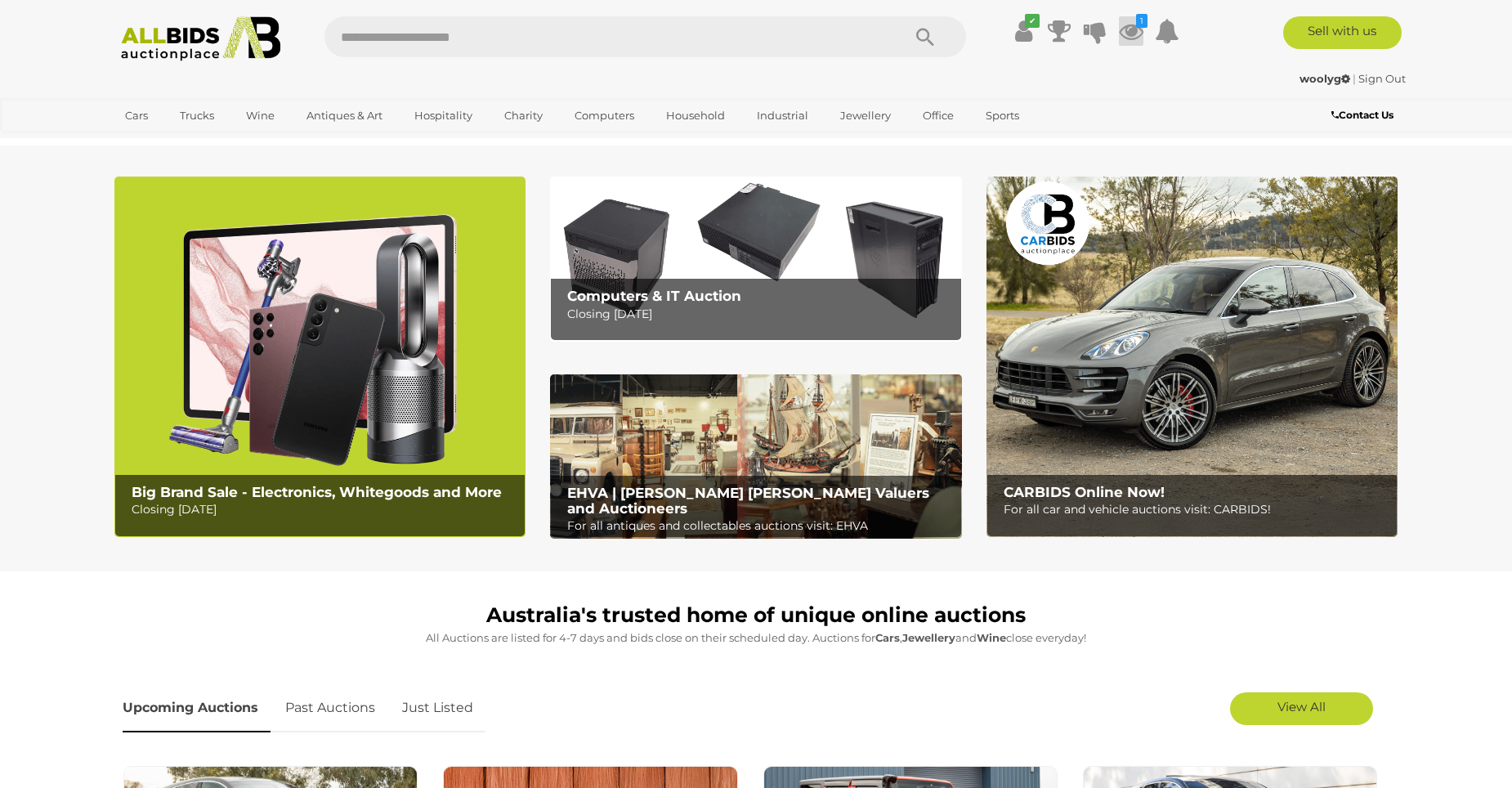
click at [1135, 33] on icon at bounding box center [1131, 31] width 24 height 29
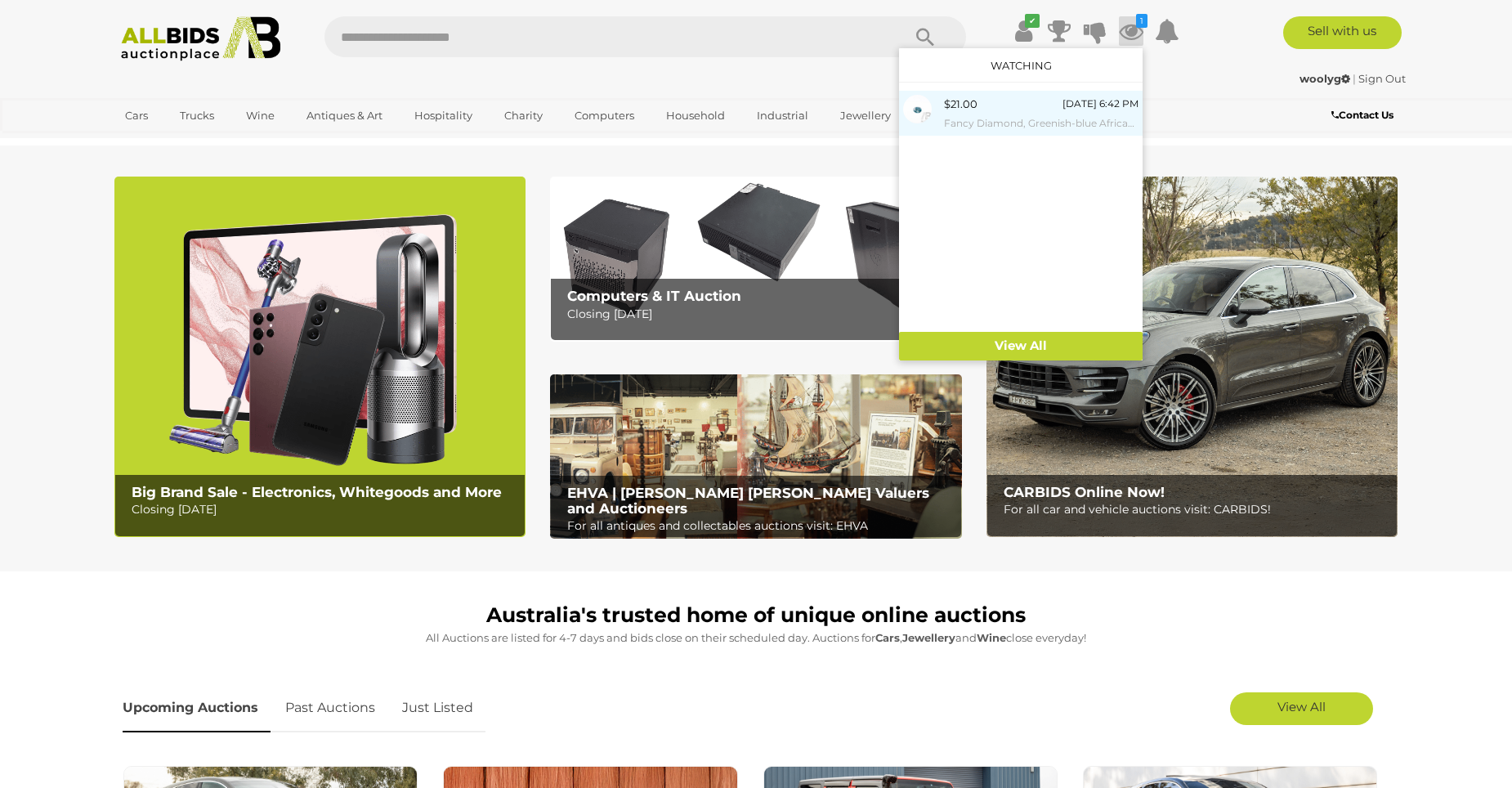
click at [1003, 129] on small "Fancy Diamond, Greenish-blue African Round Brilliant Cut Gemstone, 0.13ct" at bounding box center [1041, 123] width 195 height 18
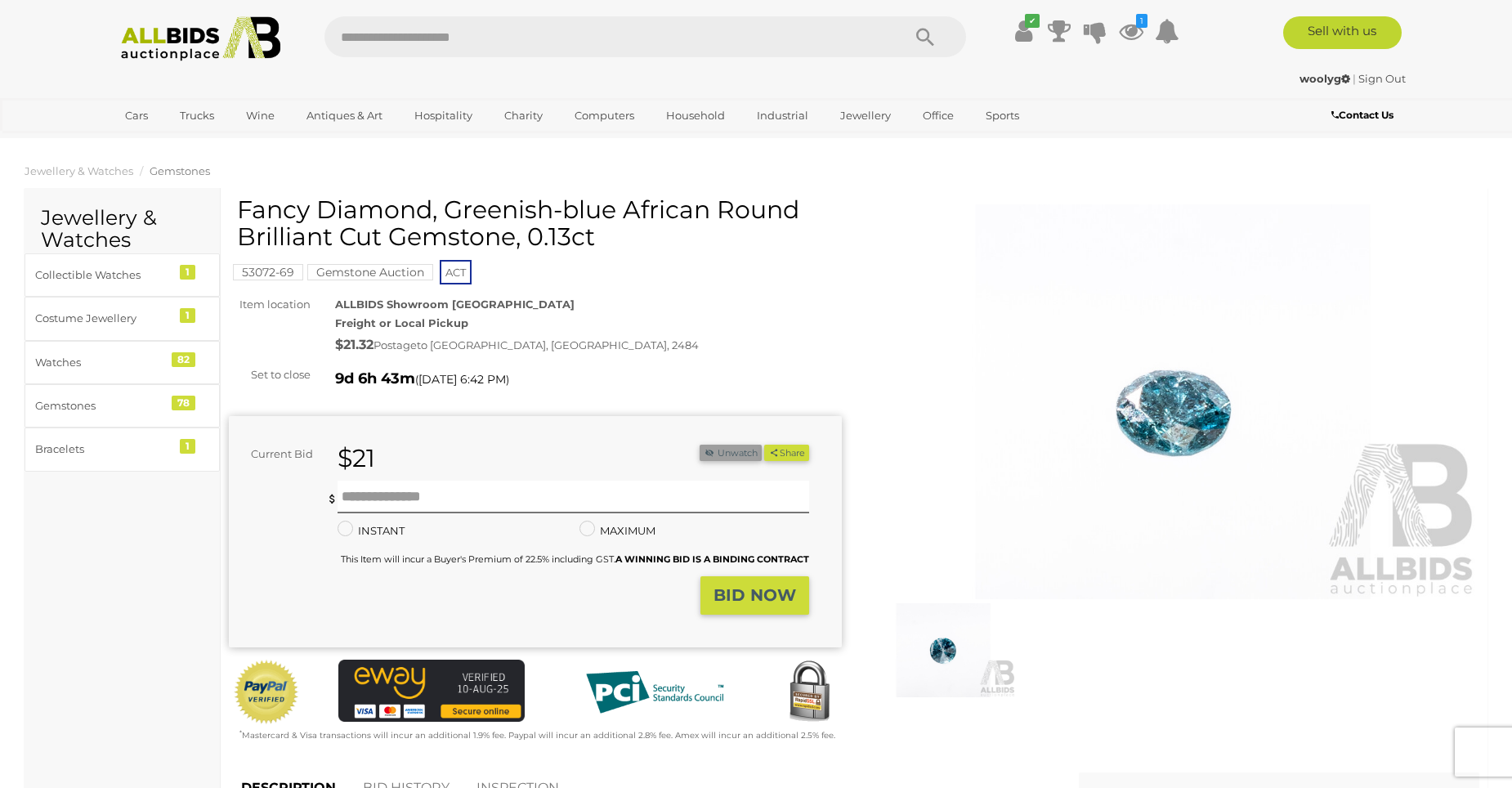
click at [730, 457] on button "Unwatch" at bounding box center [730, 453] width 62 height 17
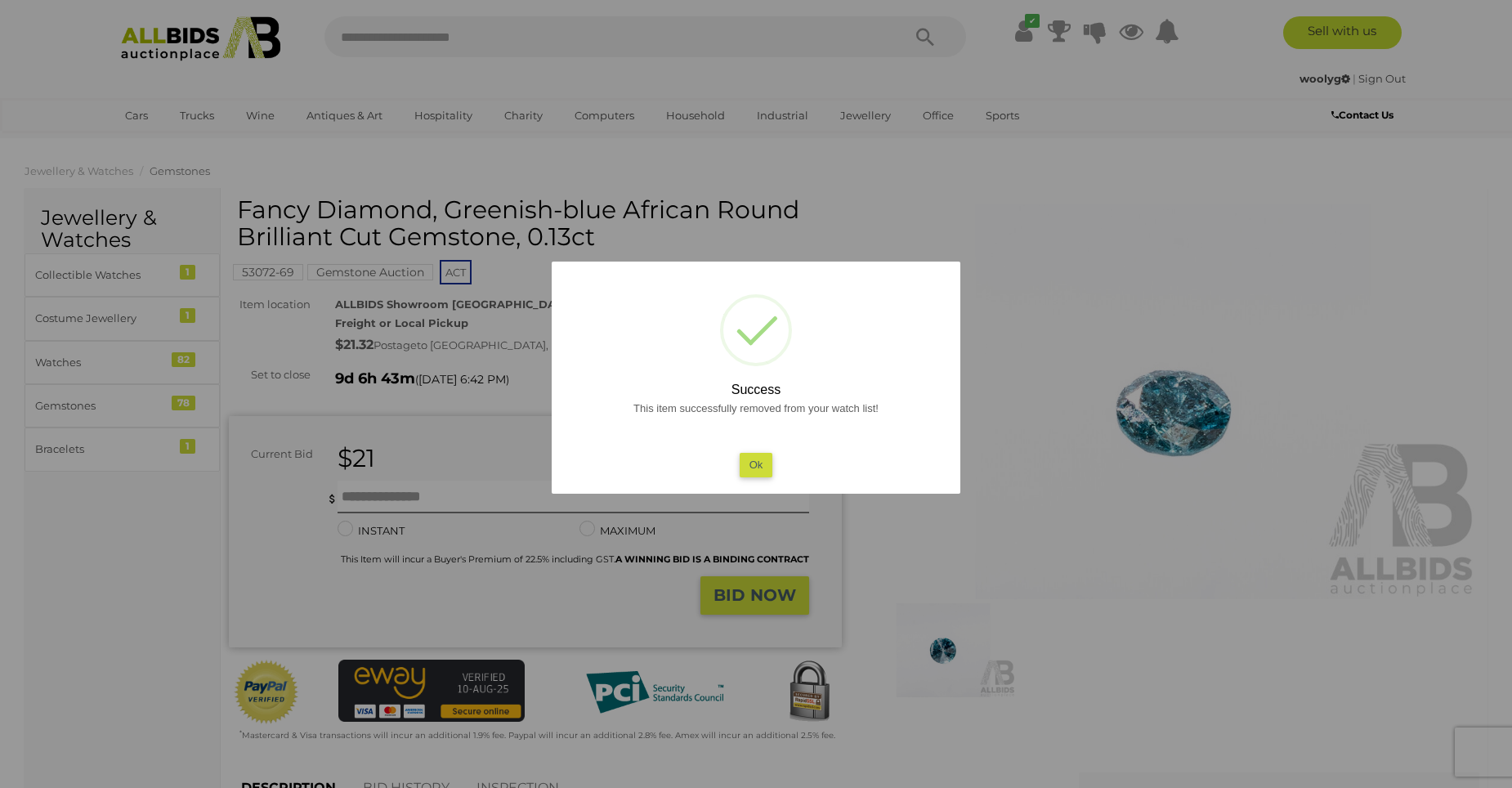
click at [1018, 316] on div at bounding box center [756, 394] width 1512 height 788
